Goal: Find specific fact: Find specific fact

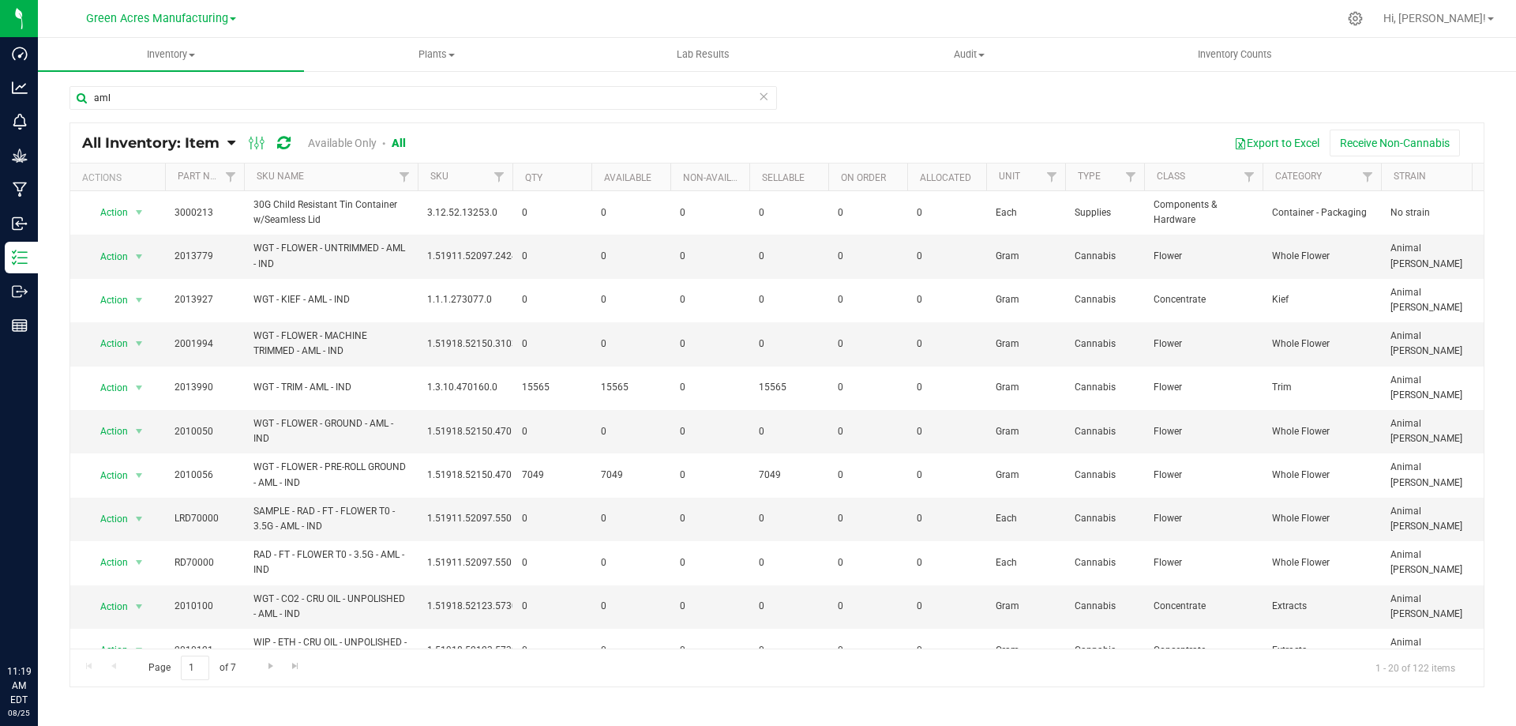
click at [84, 101] on input "aml" at bounding box center [424, 98] width 708 height 24
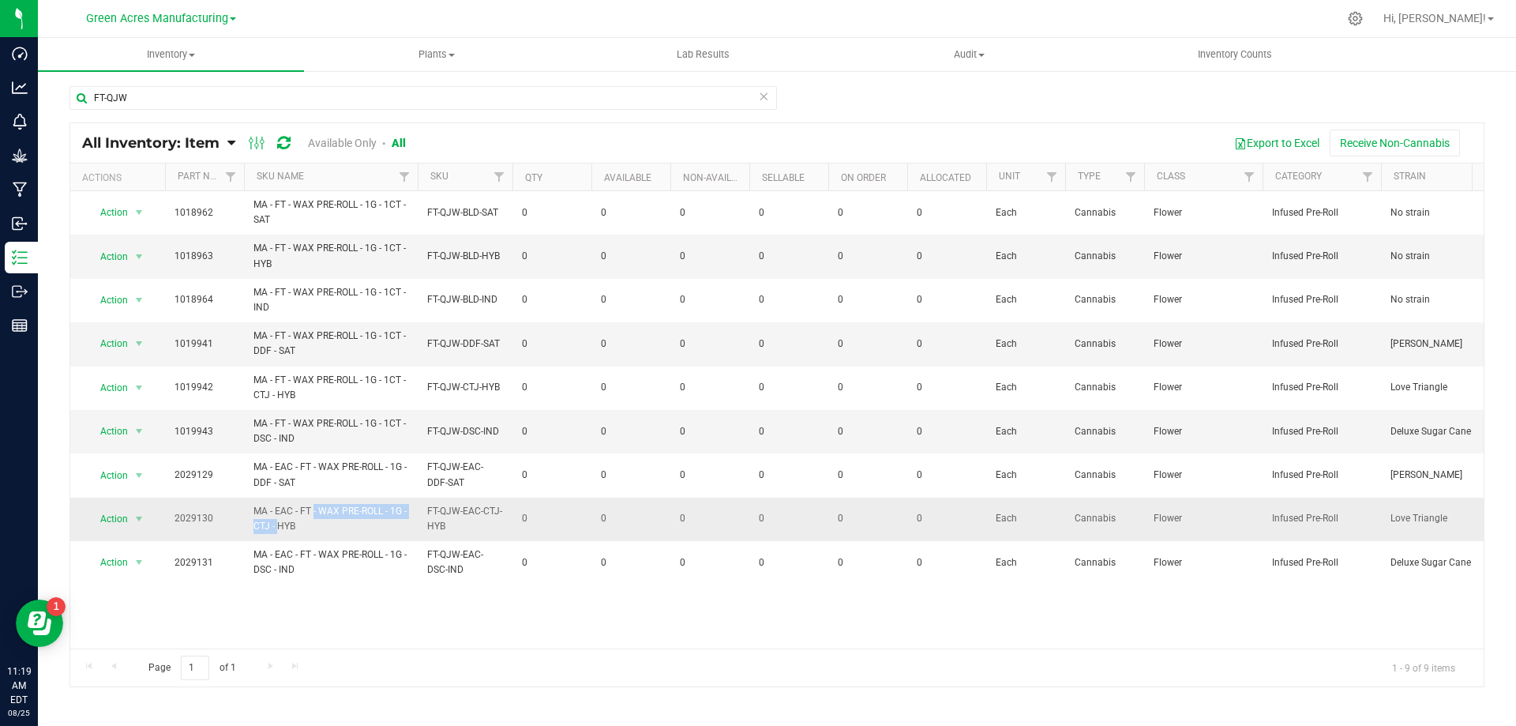
drag, startPoint x: 275, startPoint y: 505, endPoint x: 402, endPoint y: 509, distance: 127.2
click at [402, 509] on span "MA - EAC - FT - WAX PRE-ROLL - 1G - CTJ - HYB" at bounding box center [331, 519] width 155 height 30
copy span "EAC - FT - WAX PRE-ROLL - 1G"
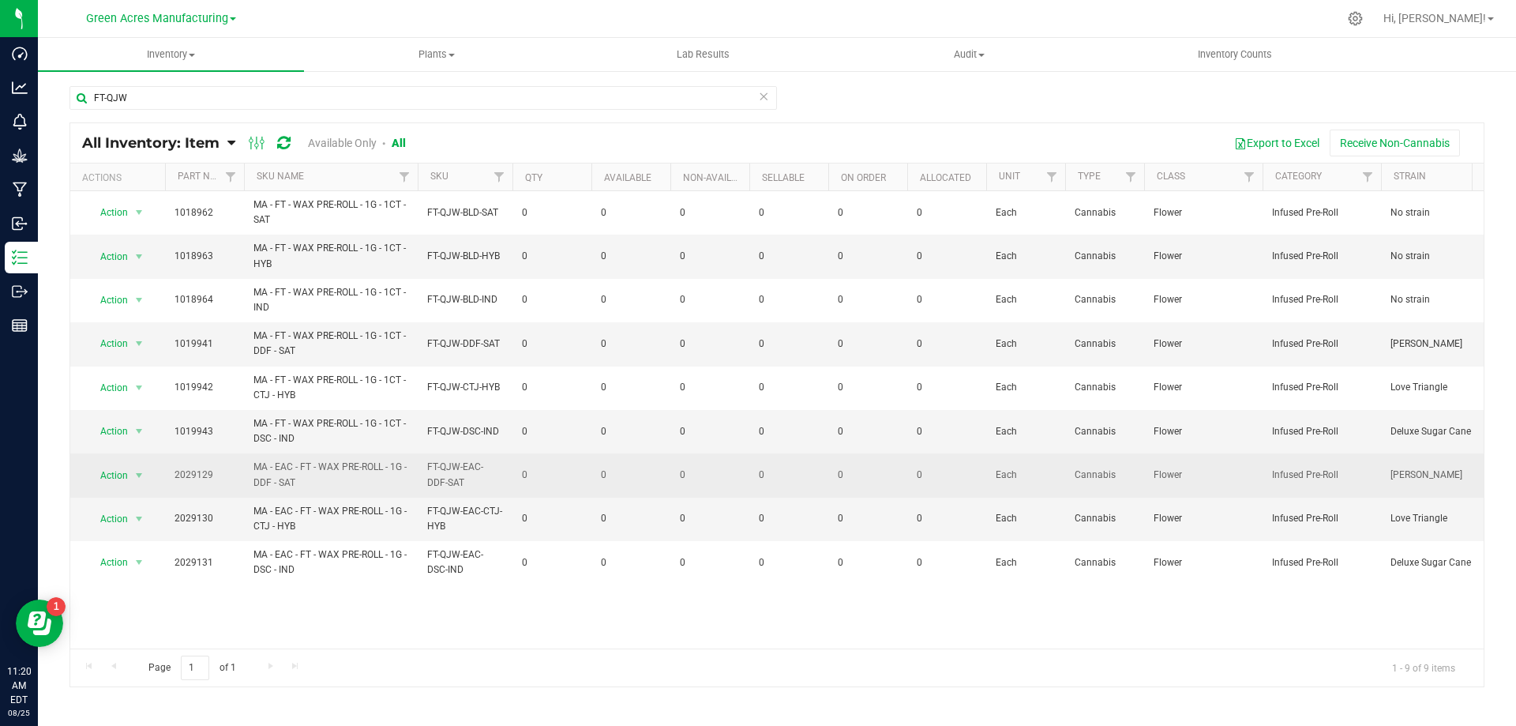
click at [294, 482] on span "MA - EAC - FT - WAX PRE-ROLL - 1G - DDF - SAT" at bounding box center [331, 475] width 155 height 30
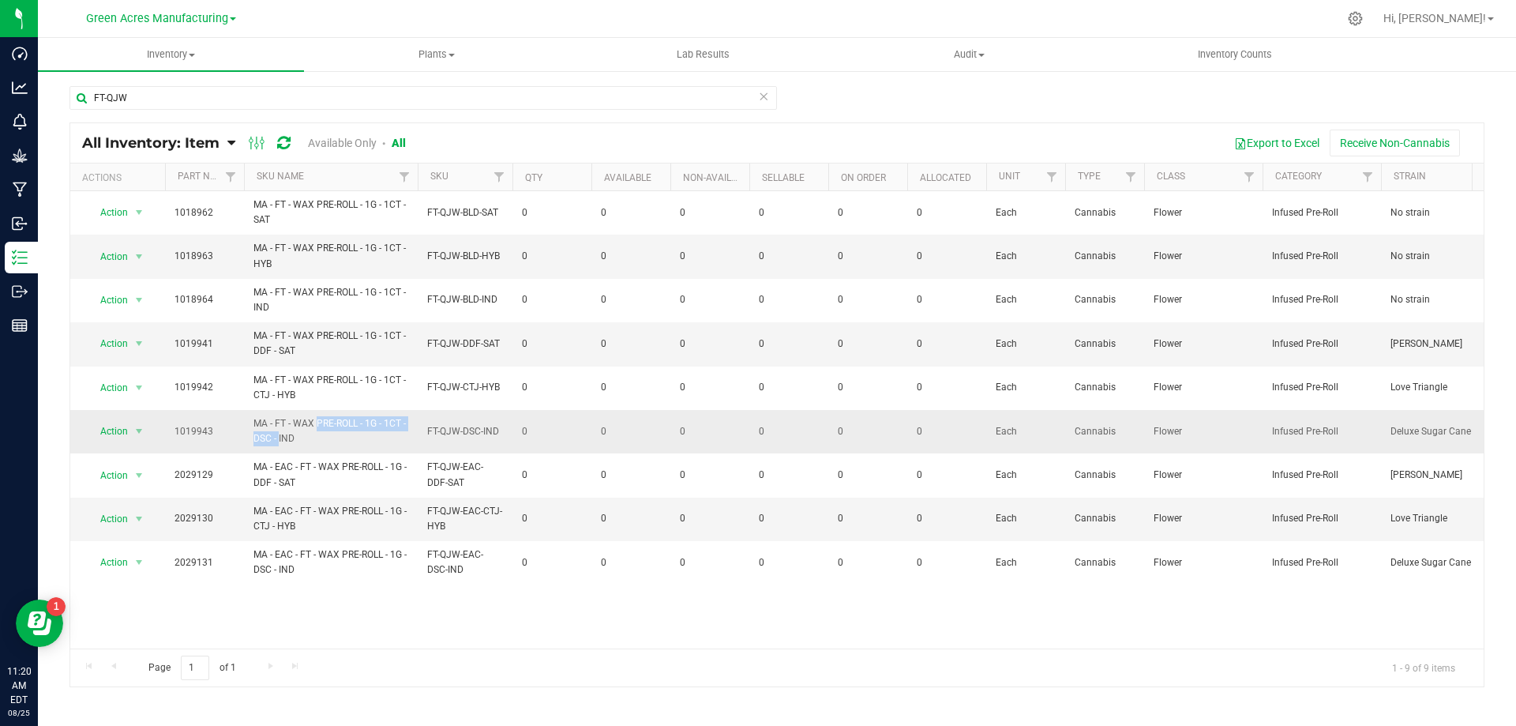
drag, startPoint x: 276, startPoint y: 423, endPoint x: 401, endPoint y: 425, distance: 125.6
click at [401, 425] on span "MA - FT - WAX PRE-ROLL - 1G - 1CT - DSC - IND" at bounding box center [331, 431] width 155 height 30
copy span "FT - WAX PRE-ROLL - 1G - 1CT"
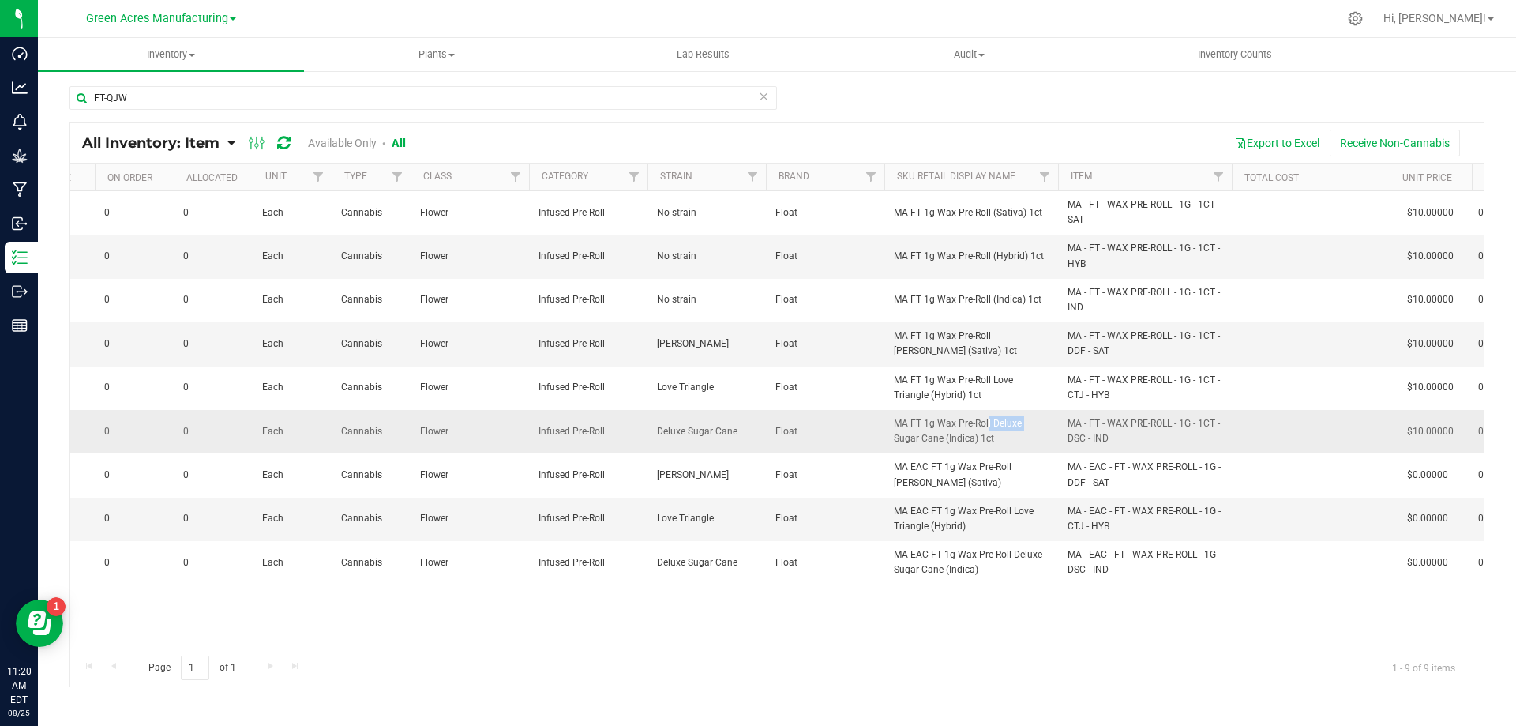
drag, startPoint x: 989, startPoint y: 423, endPoint x: 949, endPoint y: 430, distance: 40.3
click at [949, 430] on span "MA FT 1g Wax Pre-Roll Deluxe Sugar Cane (Indica) 1ct" at bounding box center [971, 431] width 155 height 30
click at [973, 424] on span "MA FT 1g Wax Pre-Roll Deluxe Sugar Cane (Indica) 1ct" at bounding box center [971, 431] width 155 height 30
drag, startPoint x: 911, startPoint y: 421, endPoint x: 990, endPoint y: 427, distance: 80.0
click at [990, 427] on span "MA FT 1g Wax Pre-Roll Deluxe Sugar Cane (Indica) 1ct" at bounding box center [971, 431] width 155 height 30
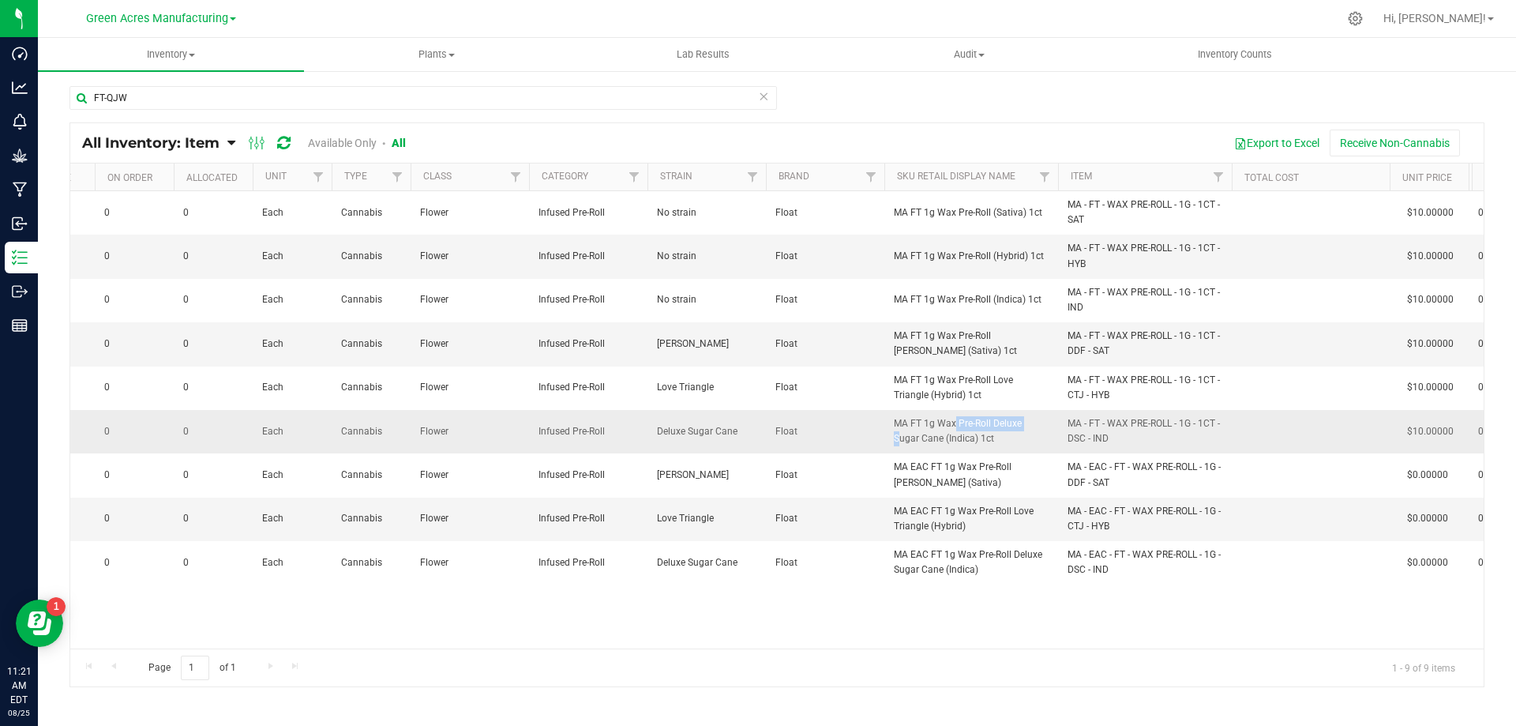
copy span "FT 1g Wax Pre-Roll"
click at [172, 101] on input "FT-QJW" at bounding box center [424, 98] width 708 height 24
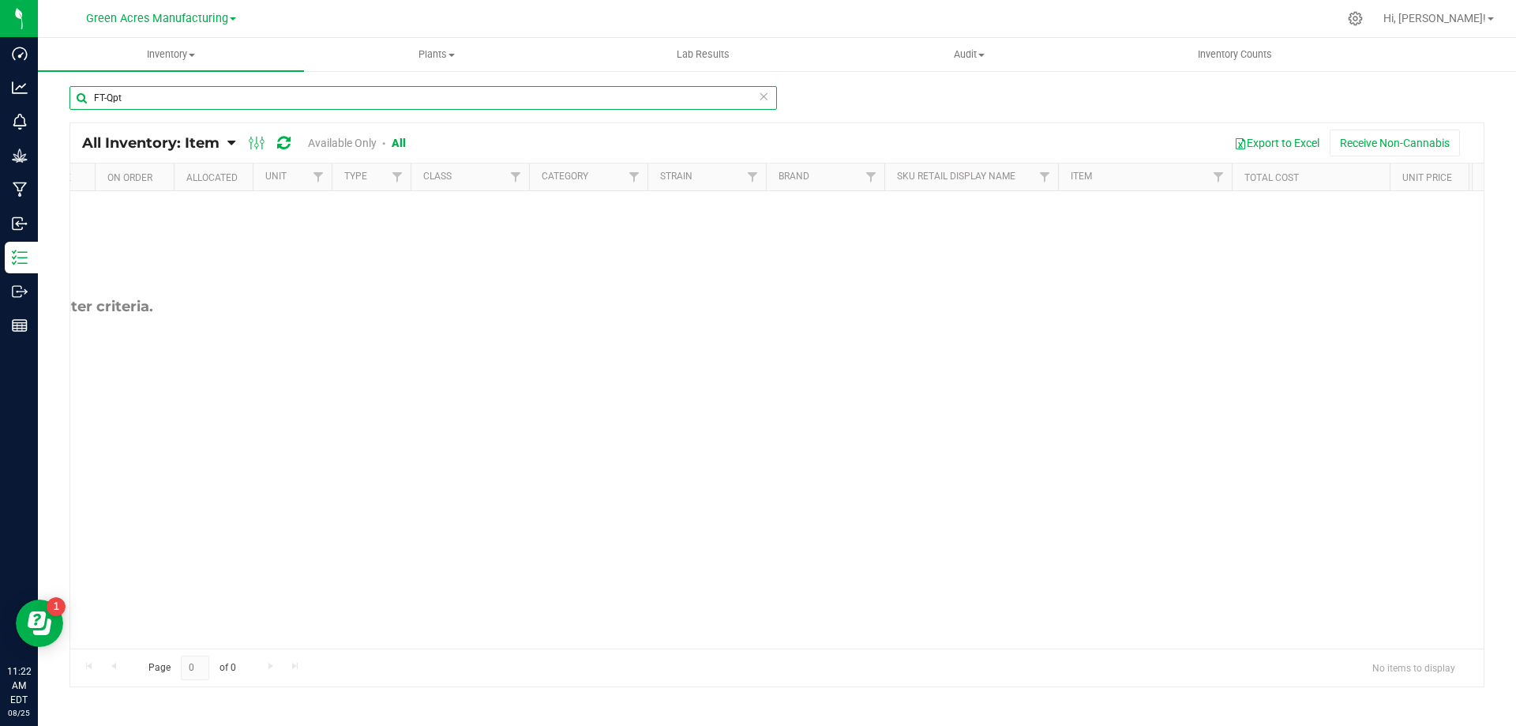
drag, startPoint x: 153, startPoint y: 97, endPoint x: 74, endPoint y: 107, distance: 79.6
click at [74, 107] on input "FT-Qpt" at bounding box center [424, 98] width 708 height 24
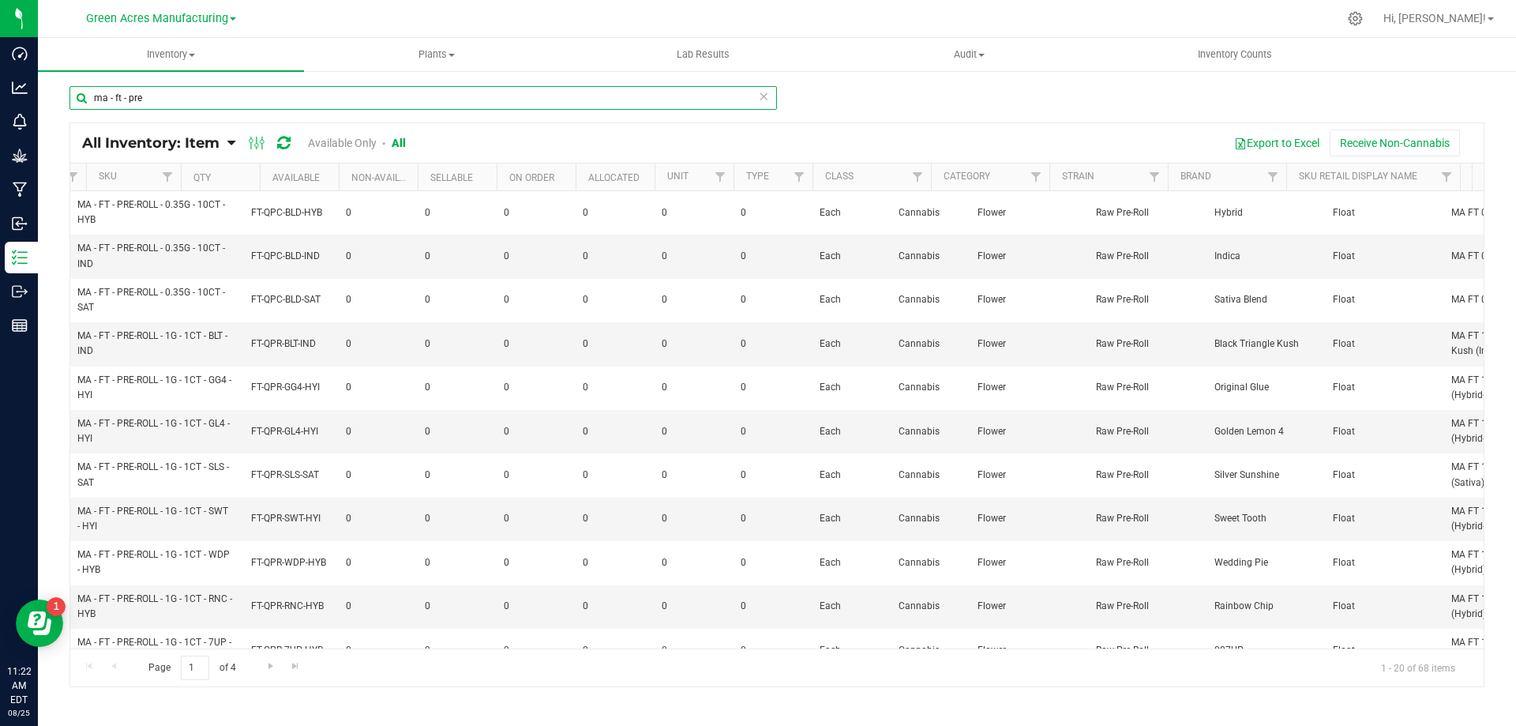
scroll to position [0, 176]
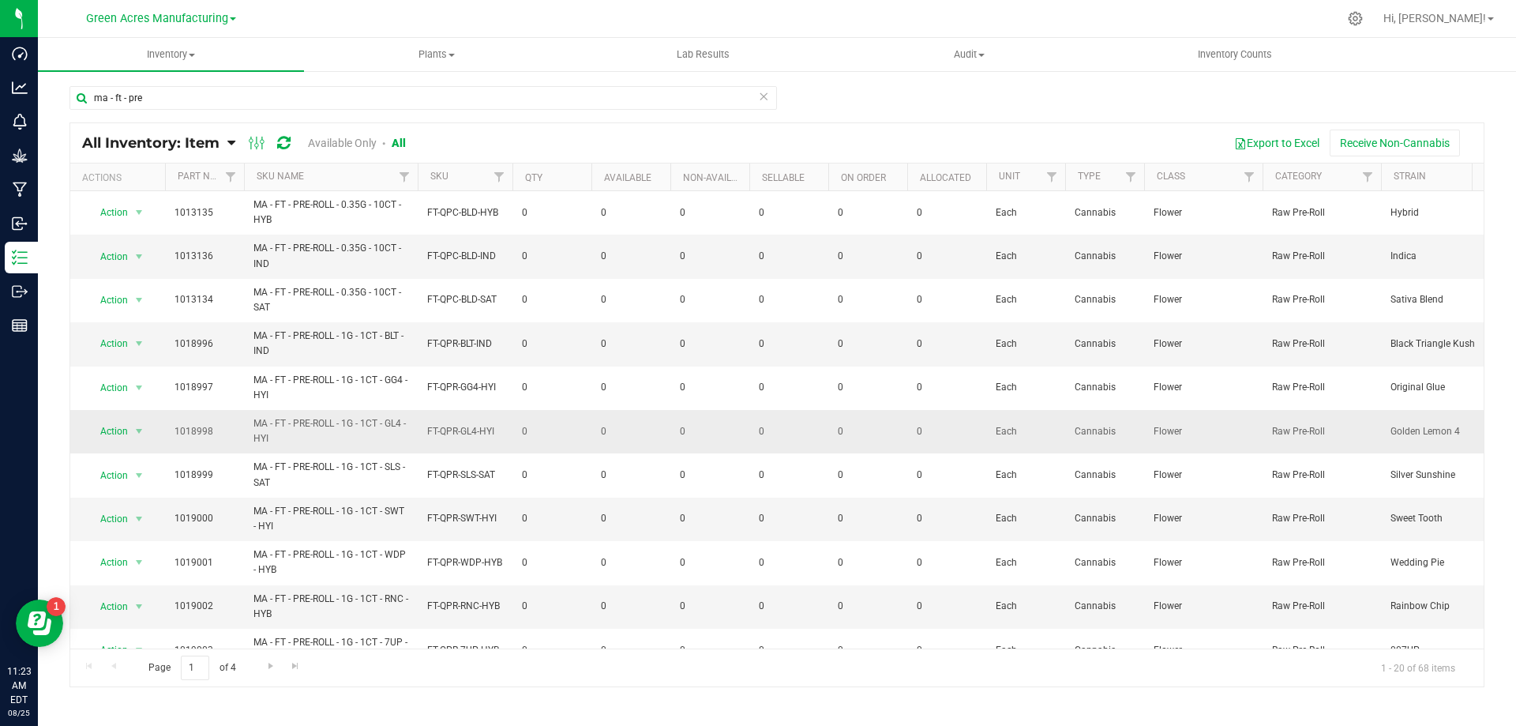
drag, startPoint x: 494, startPoint y: 433, endPoint x: 256, endPoint y: 430, distance: 238.6
click at [256, 430] on tr "Action Action Global inventory View packages 1018998 MA - FT - PRE-ROLL - 1G - …" at bounding box center [1219, 431] width 2298 height 43
copy tr "MA - FT - PRE-ROLL - 1G - 1CT - GL4 - HYI FT-QPR-GL4-HYI"
drag, startPoint x: 147, startPoint y: 100, endPoint x: 74, endPoint y: 96, distance: 72.7
click at [74, 96] on input "ma - ft - pre" at bounding box center [424, 98] width 708 height 24
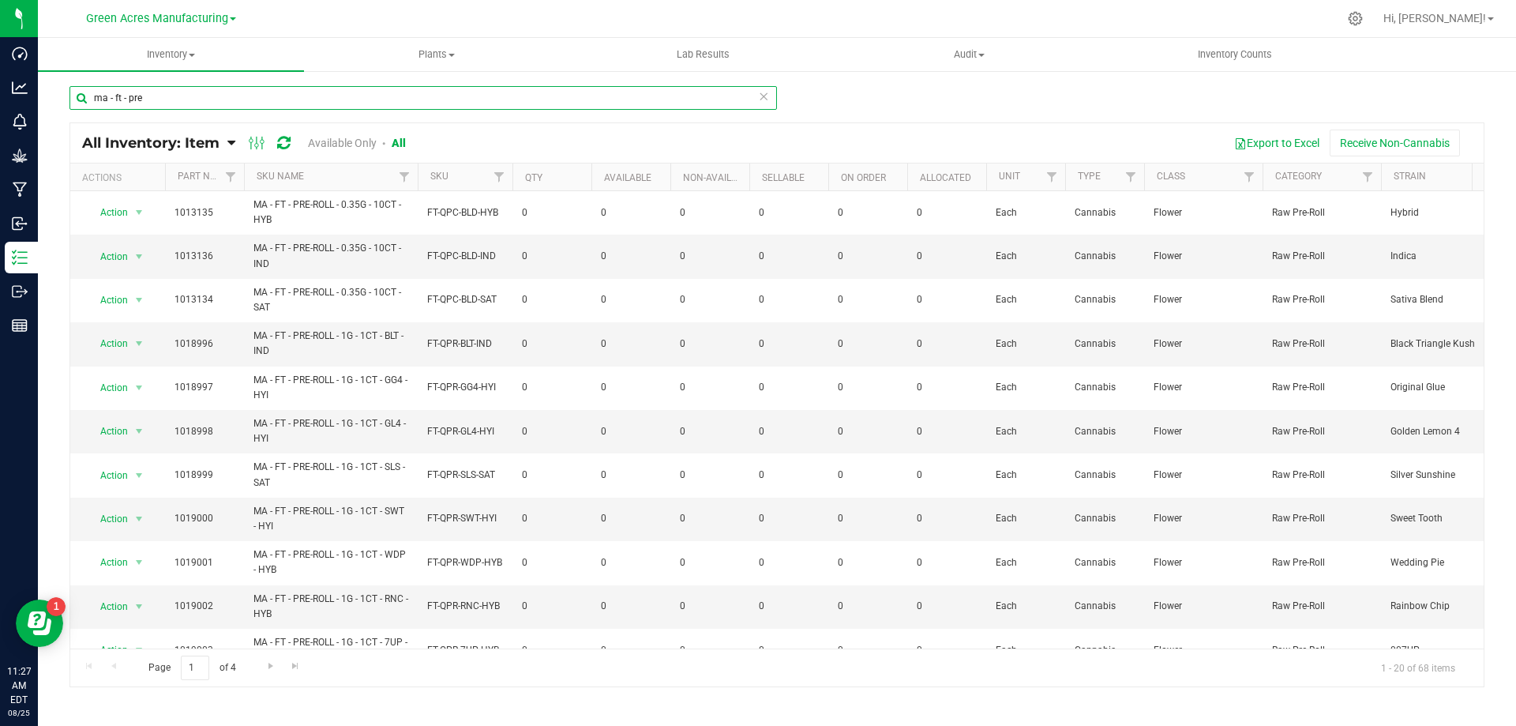
paste input "3004290"
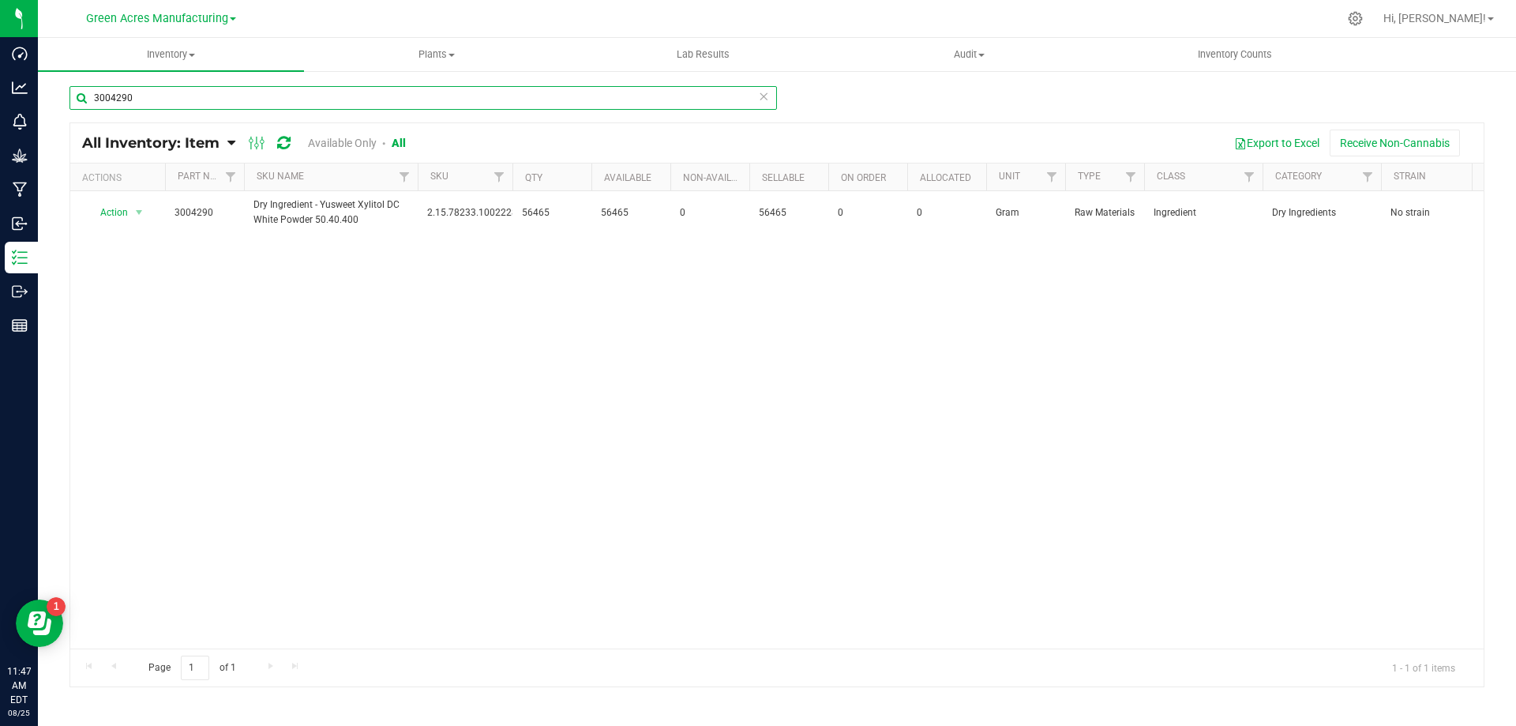
drag, startPoint x: 102, startPoint y: 95, endPoint x: 62, endPoint y: 88, distance: 40.8
click at [66, 90] on div "3004290 All Inventory: Item Item Summary Item (default) Item by Strain Item by …" at bounding box center [777, 317] width 1479 height 494
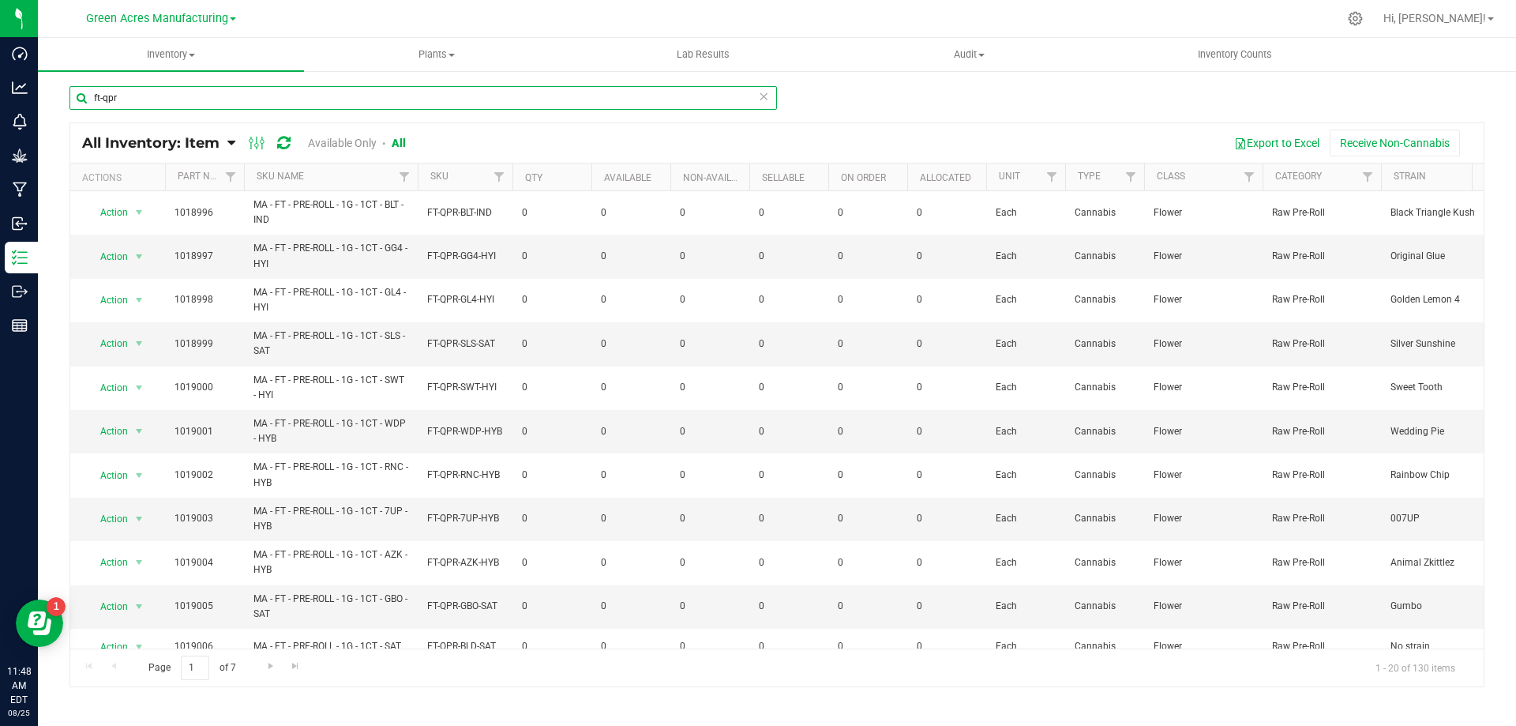
type input "ft-qpr"
drag, startPoint x: 377, startPoint y: 247, endPoint x: 276, endPoint y: 247, distance: 100.3
click at [276, 247] on span "MA - FT - PRE-ROLL - 1G - 1CT - GG4 - HYI" at bounding box center [331, 256] width 155 height 30
copy span "FT - PRE-ROLL - 1G - 1CT"
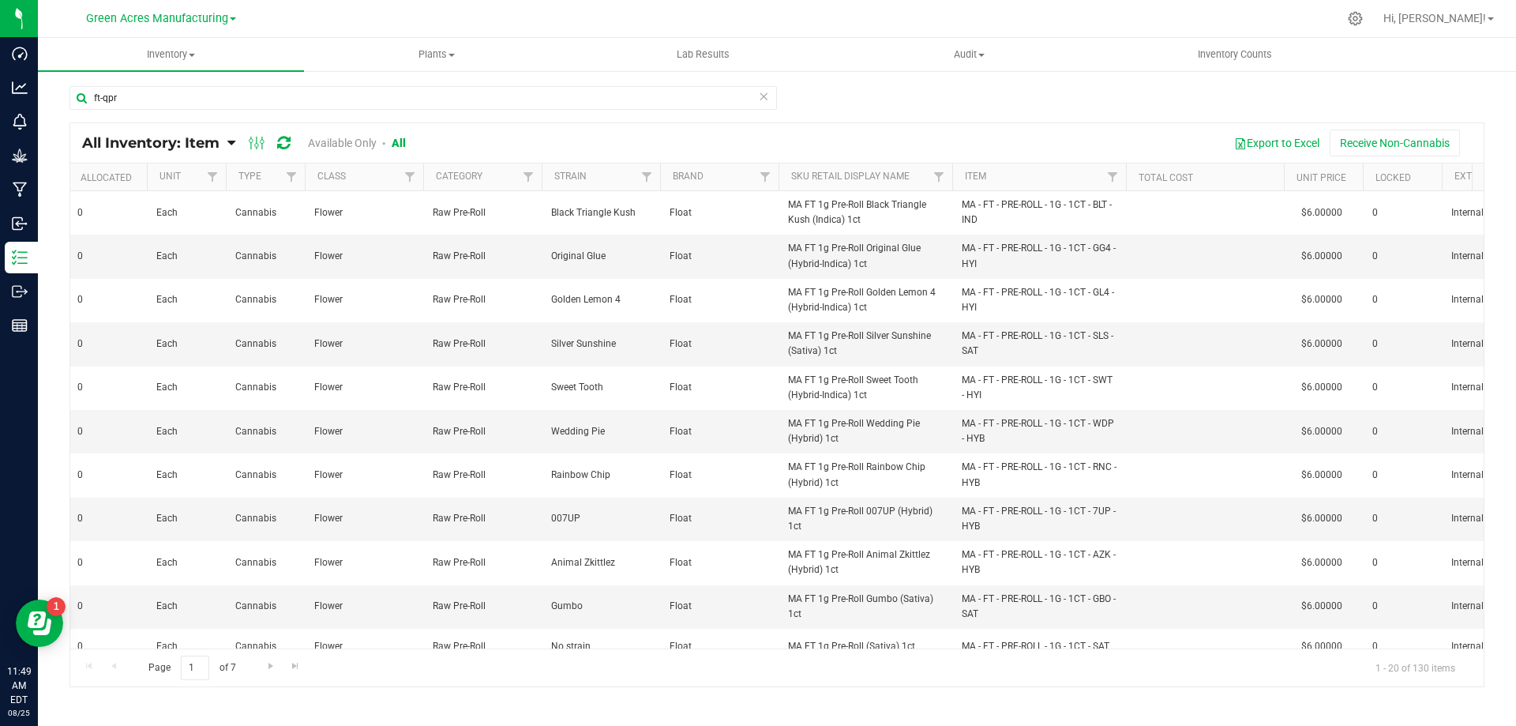
scroll to position [0, 896]
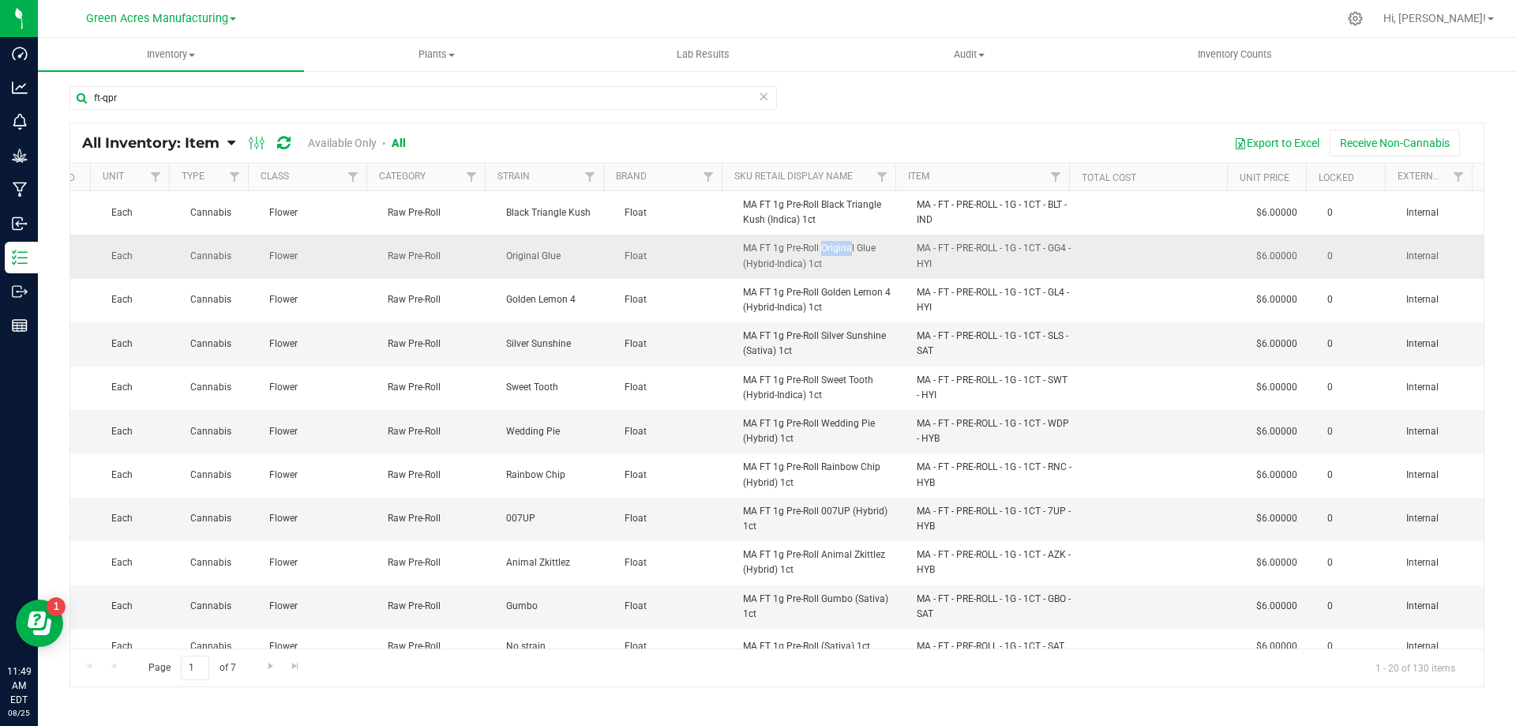
drag, startPoint x: 806, startPoint y: 246, endPoint x: 775, endPoint y: 251, distance: 31.2
click at [775, 251] on span "MA FT 1g Pre-Roll Original Glue (Hybrid-Indica) 1ct" at bounding box center [820, 256] width 155 height 30
drag, startPoint x: 807, startPoint y: 249, endPoint x: 749, endPoint y: 250, distance: 58.5
click at [749, 250] on span "MA FT 1g Pre-Roll Original Glue (Hybrid-Indica) 1ct" at bounding box center [820, 256] width 155 height 30
copy span "FT 1g Pre-Roll"
